Goal: Information Seeking & Learning: Learn about a topic

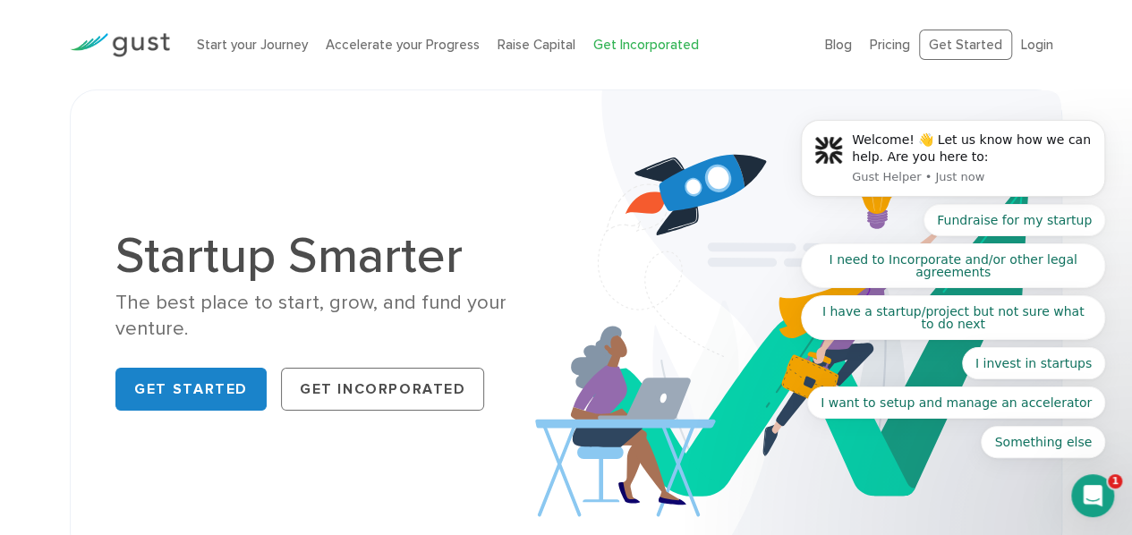
click at [643, 37] on link "Get Incorporated" at bounding box center [646, 45] width 106 height 16
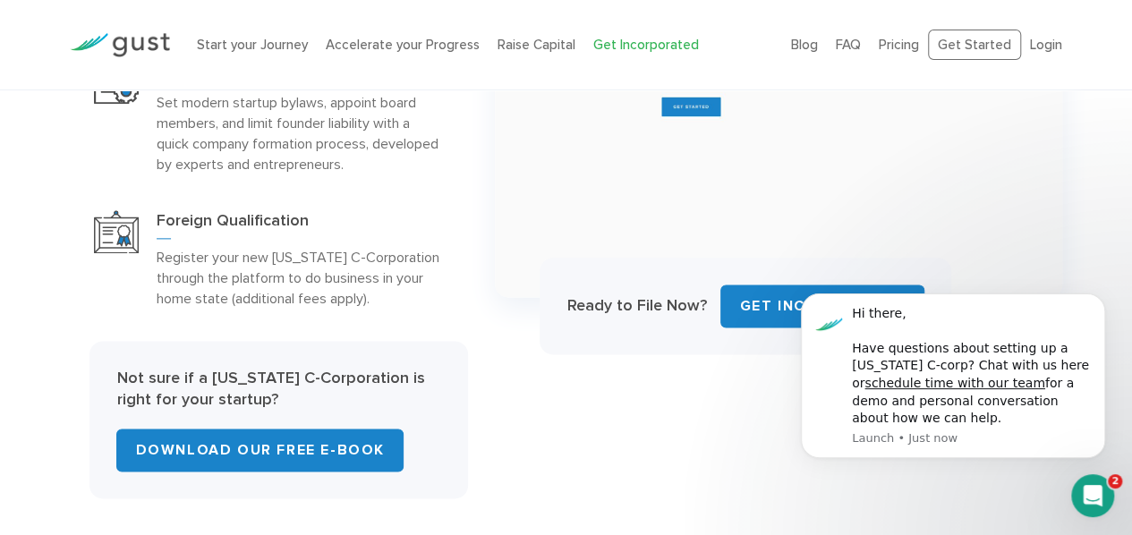
scroll to position [1033, 0]
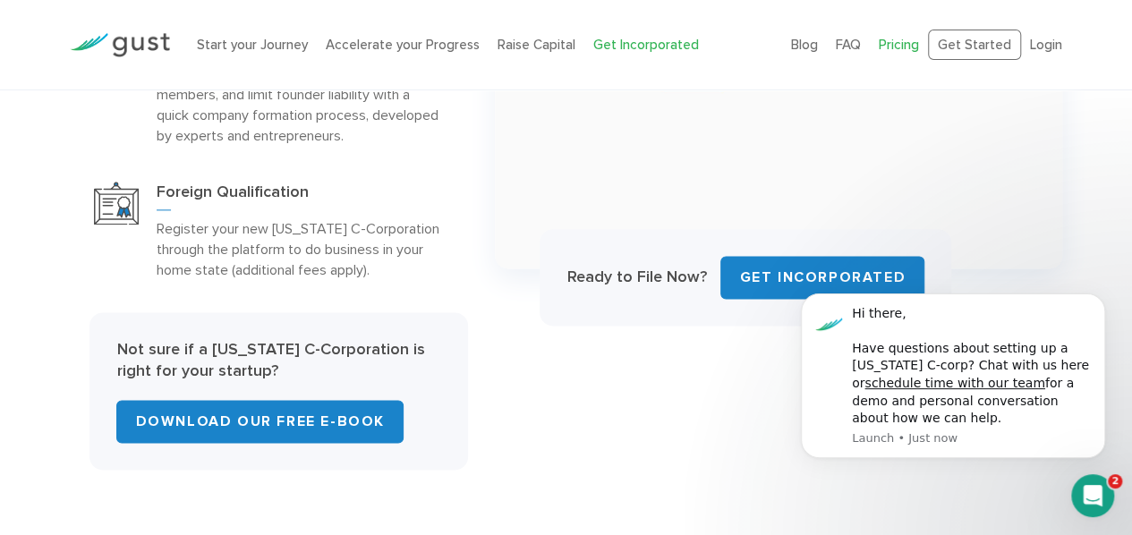
click at [888, 40] on link "Pricing" at bounding box center [899, 45] width 40 height 16
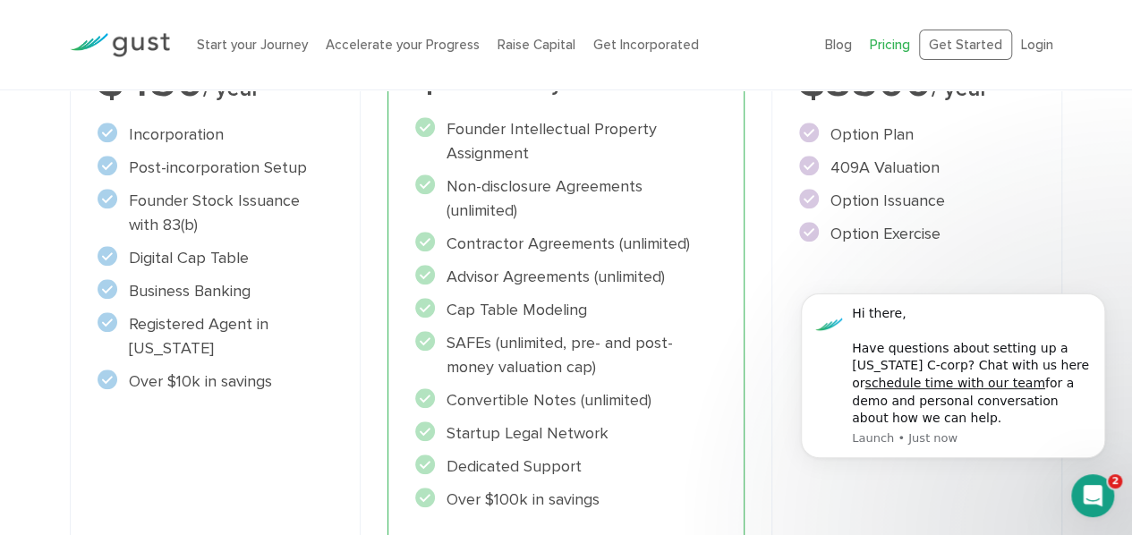
scroll to position [462, 0]
